Goal: Information Seeking & Learning: Learn about a topic

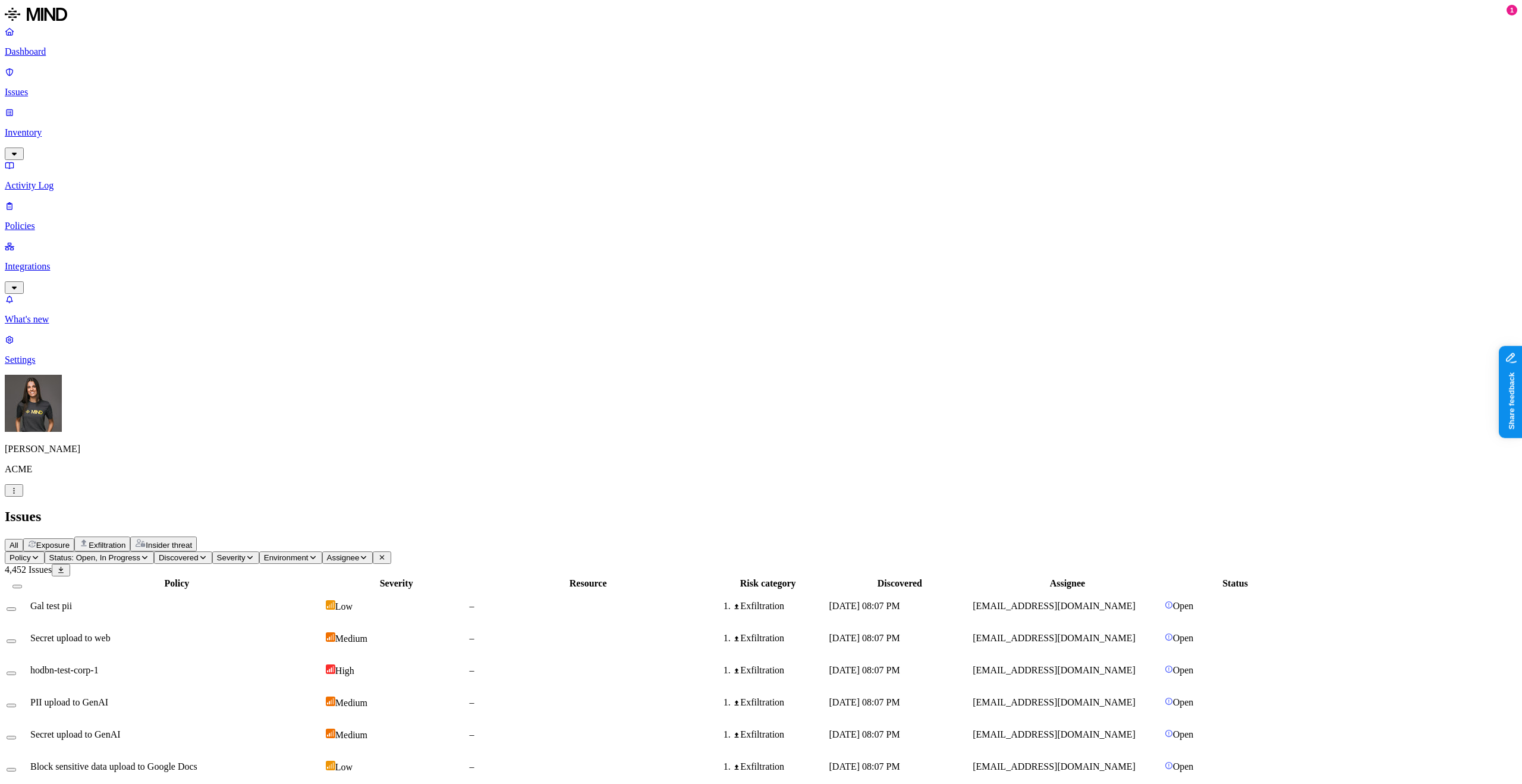
drag, startPoint x: 1307, startPoint y: 163, endPoint x: 1270, endPoint y: 61, distance: 108.5
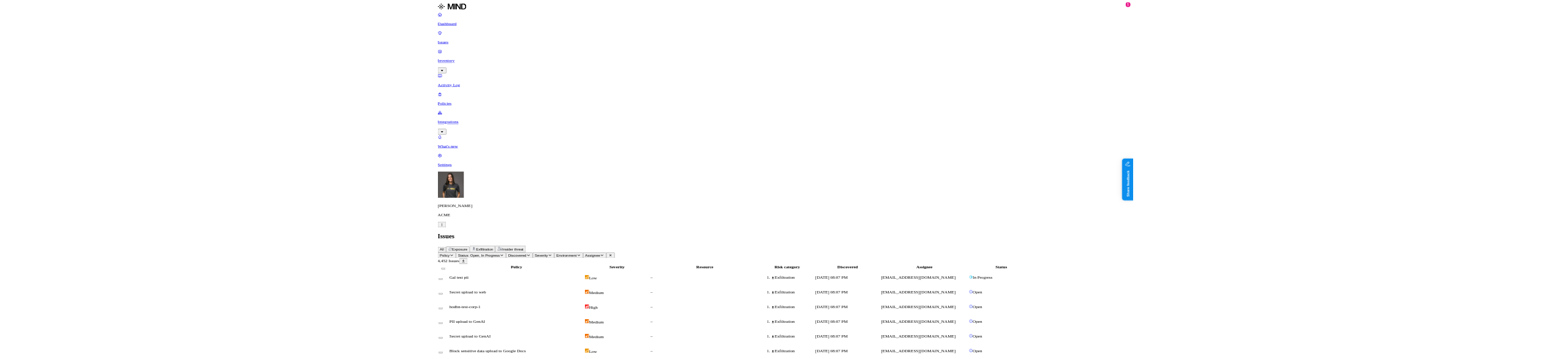
scroll to position [107, 0]
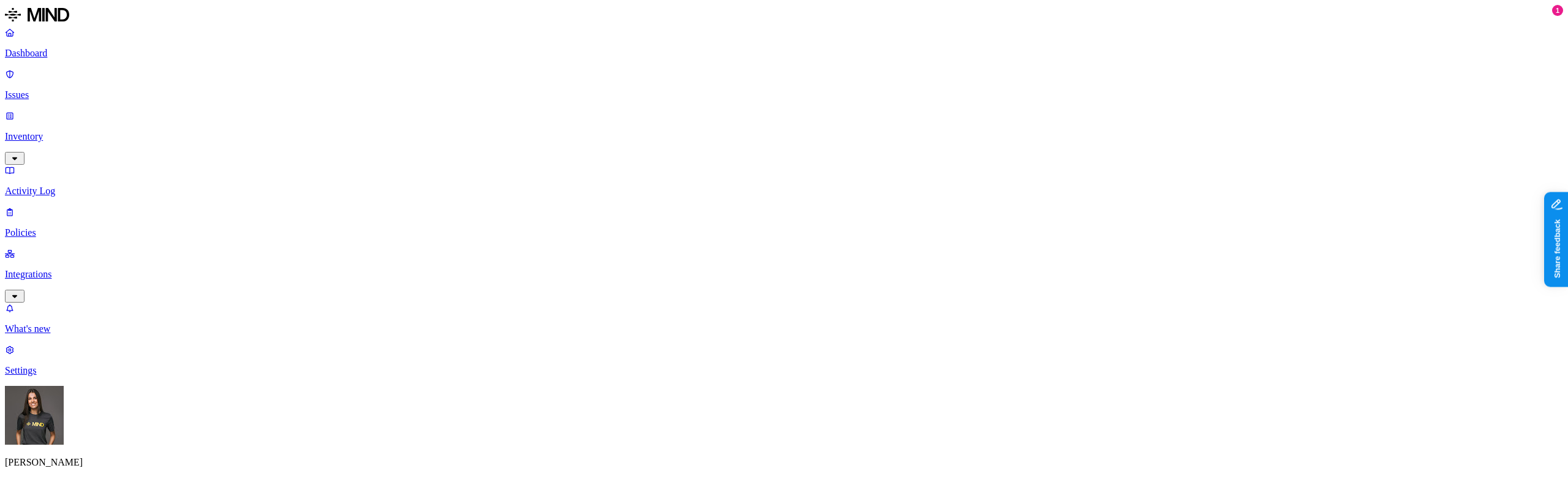
scroll to position [462, 0]
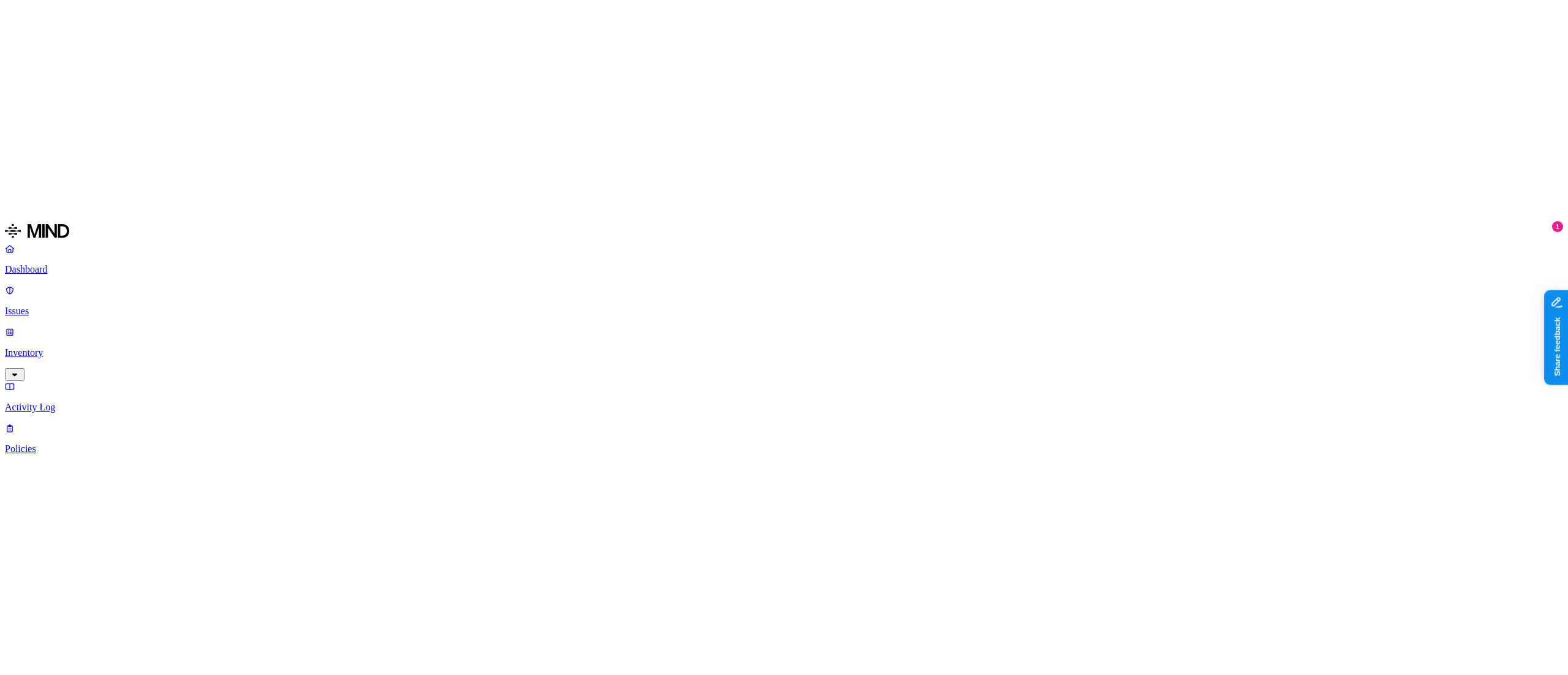
scroll to position [605, 0]
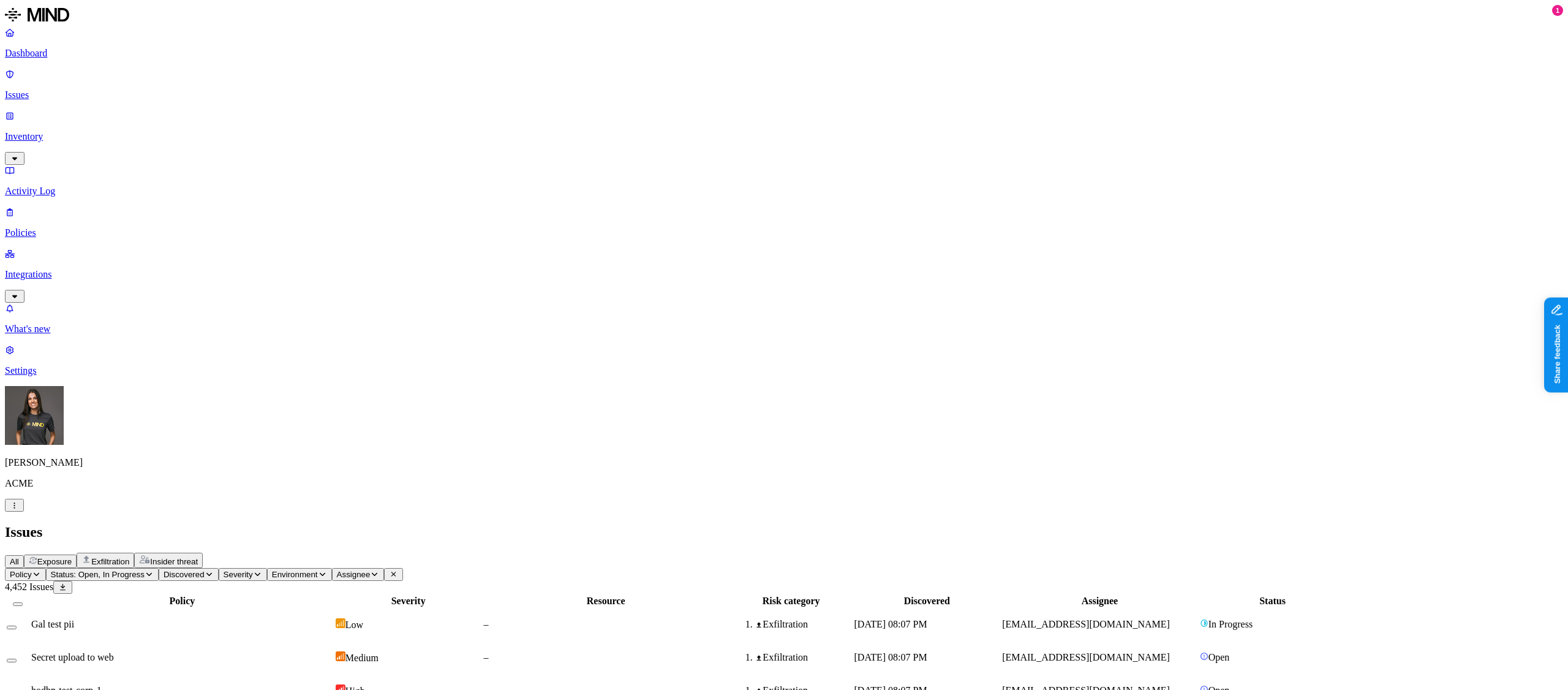
scroll to position [413, 0]
click at [333, 242] on div "Secret upload to web" at bounding box center [182, 658] width 302 height 11
click at [322, 242] on td "hodbn-test-corp-1" at bounding box center [182, 690] width 303 height 32
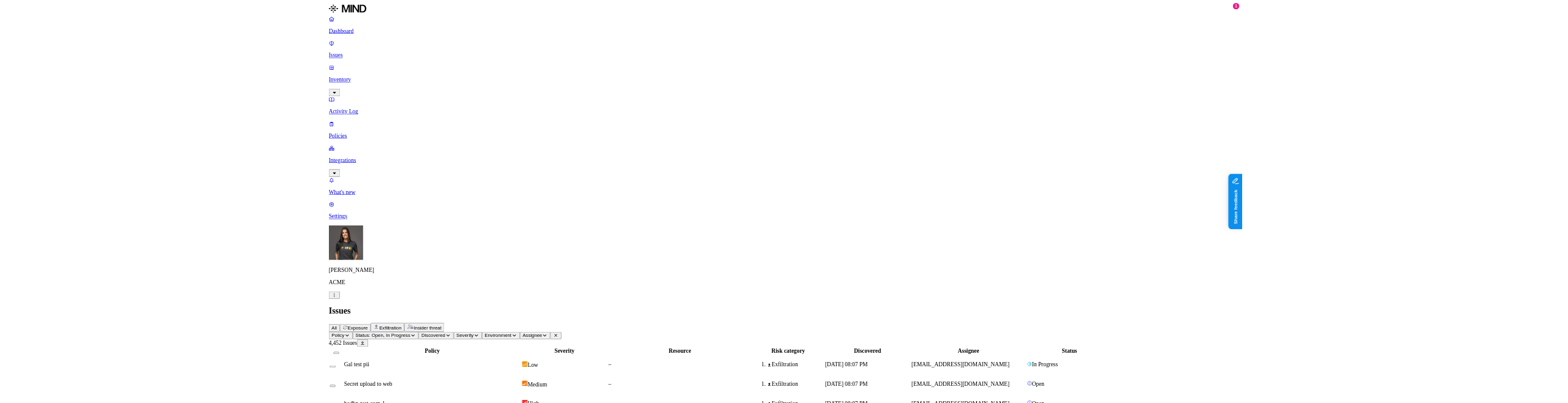
scroll to position [60, 0]
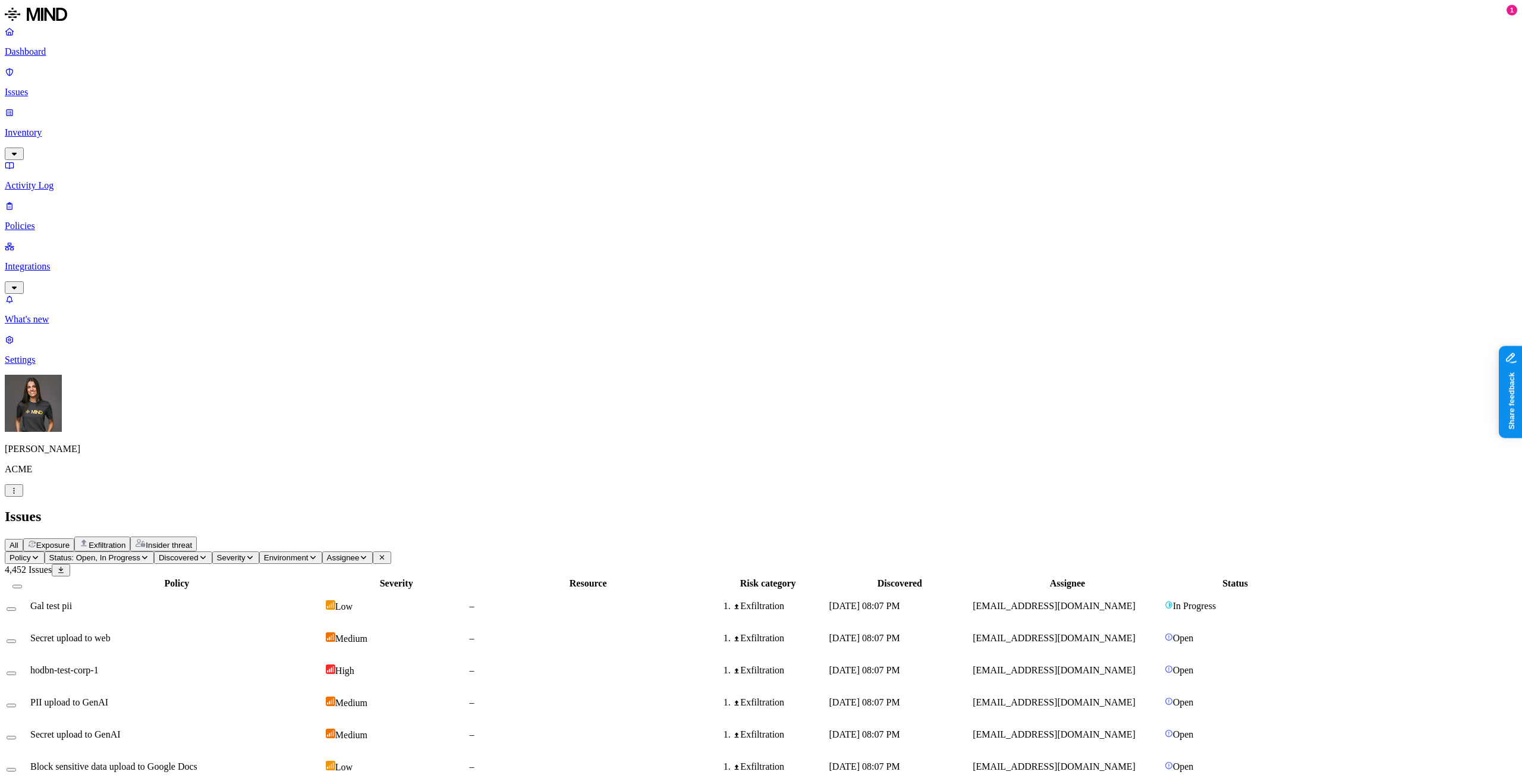
scroll to position [76, 0]
drag, startPoint x: 648, startPoint y: 475, endPoint x: 711, endPoint y: 452, distance: 67.1
click at [70, 116] on span "Exposure" at bounding box center [53, 545] width 33 height 9
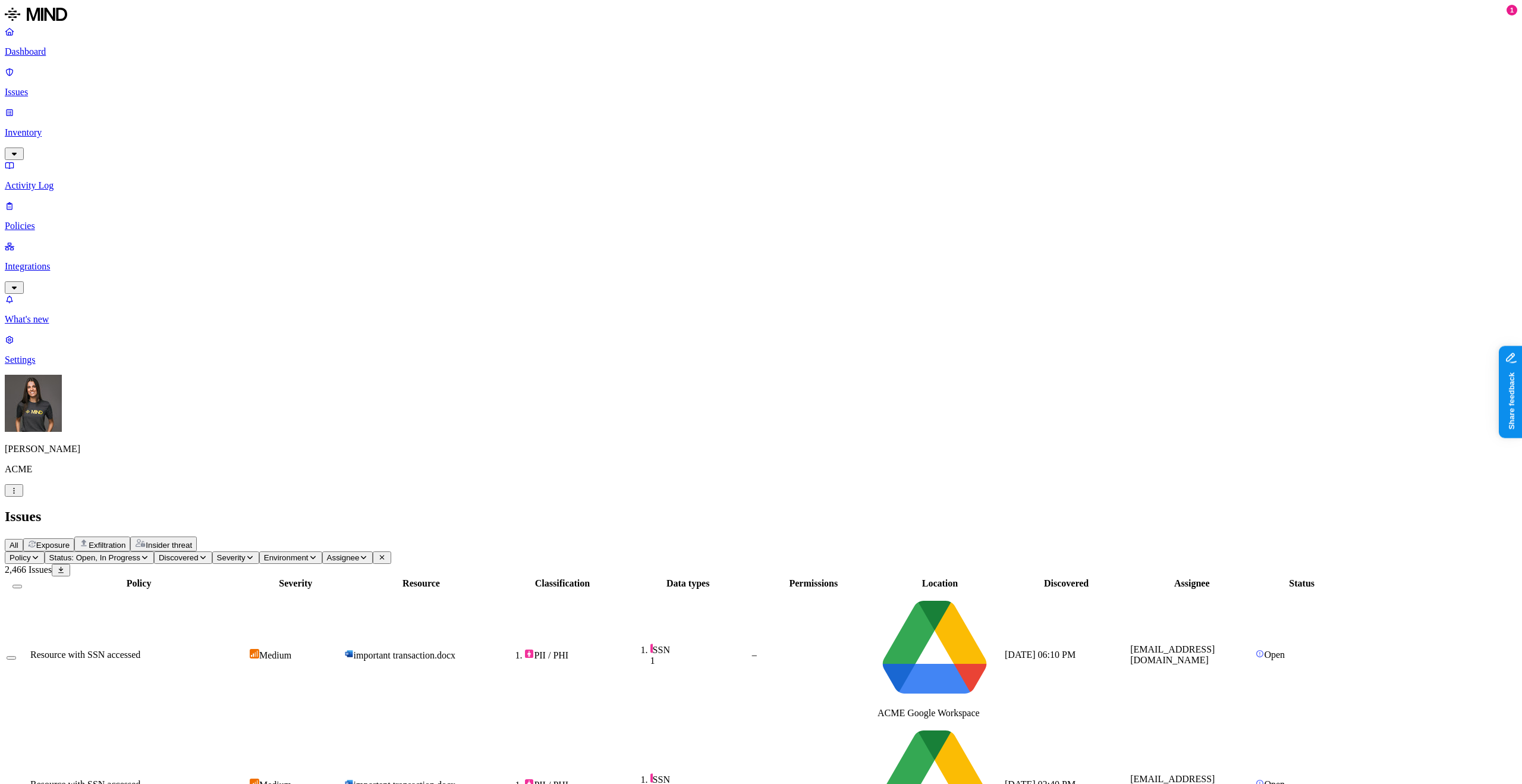
click at [343, 116] on td "Medium" at bounding box center [296, 654] width 93 height 128
click at [624, 116] on span "PII / PHI" at bounding box center [562, 785] width 123 height 12
